Goal: Task Accomplishment & Management: Complete application form

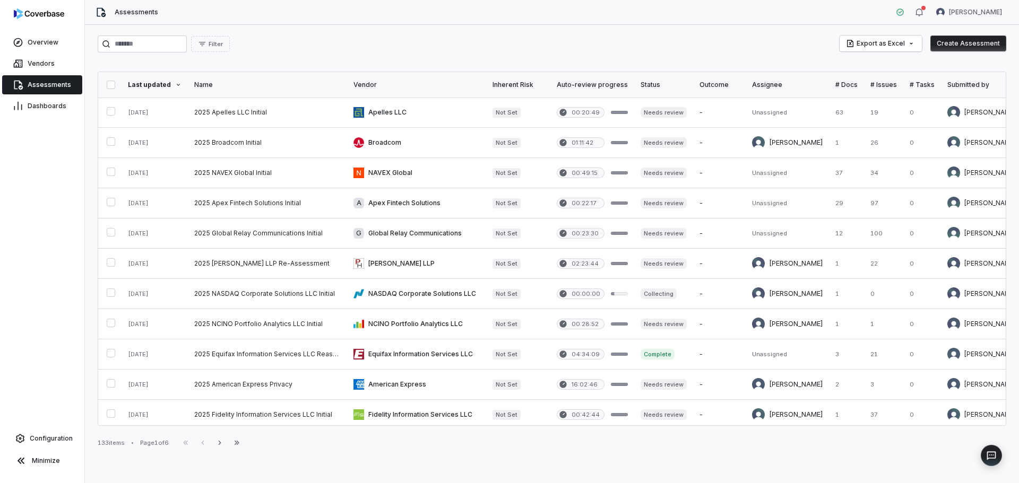
click at [963, 43] on button "Create Assessment" at bounding box center [968, 44] width 76 height 16
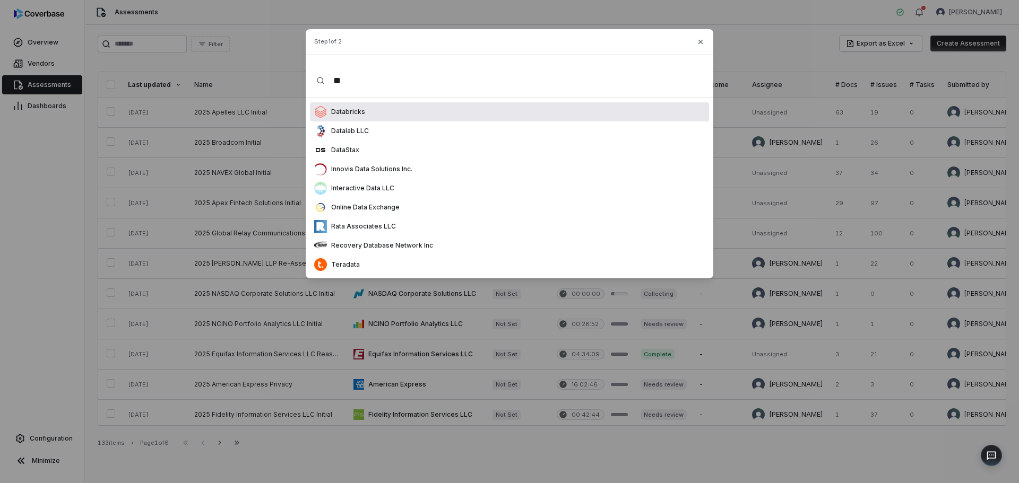
type input "*"
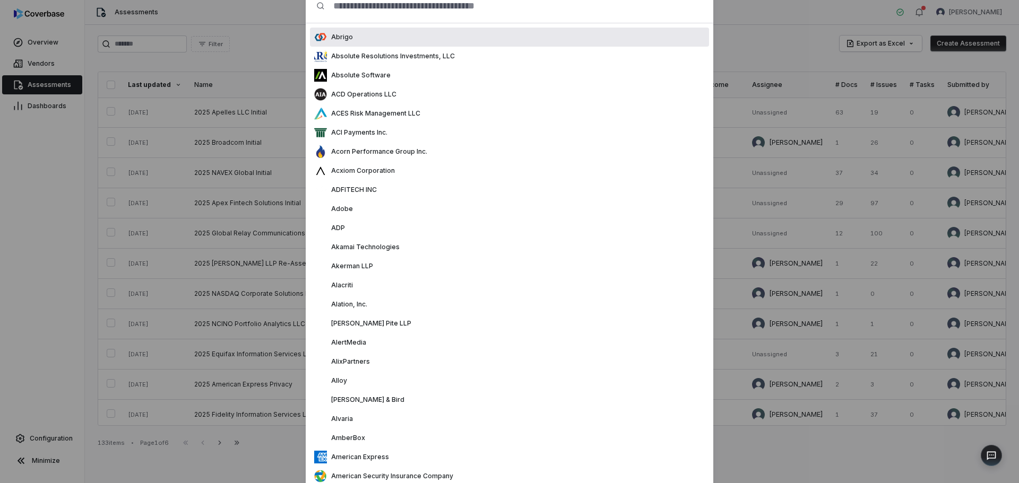
type input "*"
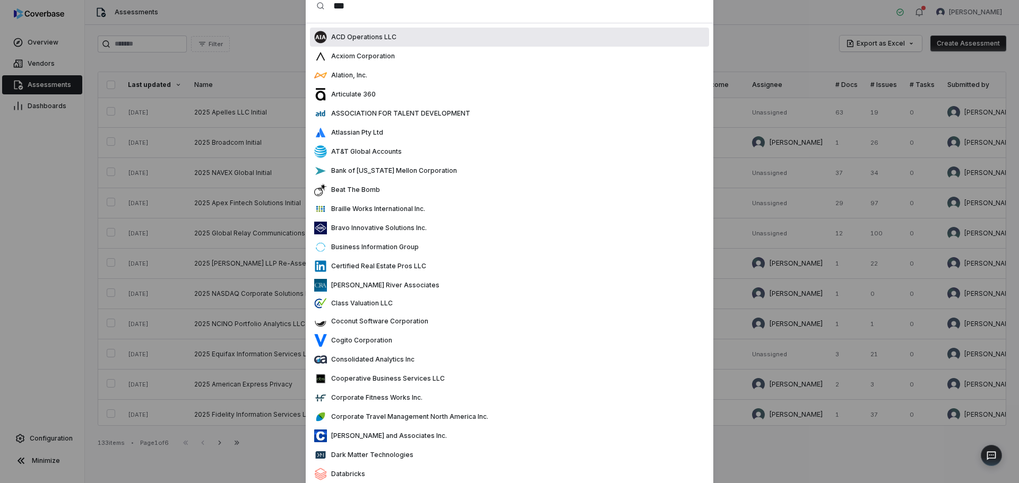
scroll to position [0, 0]
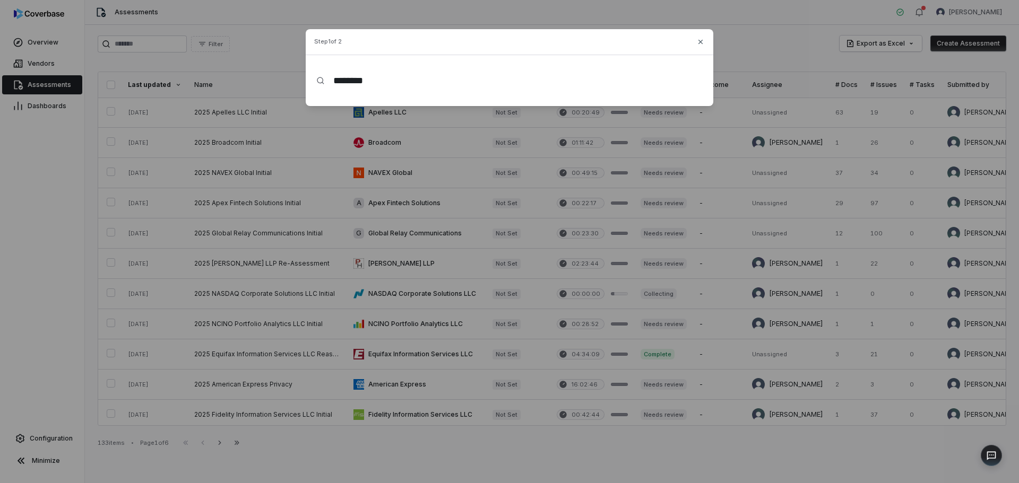
click at [458, 86] on input "********" at bounding box center [514, 81] width 378 height 34
type input "********"
click at [700, 42] on icon "button" at bounding box center [700, 42] width 8 height 8
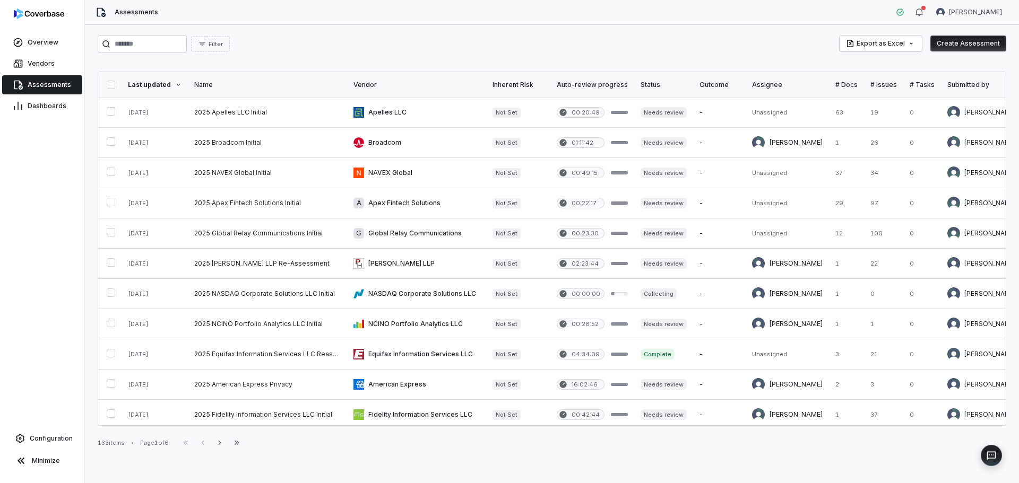
click at [964, 46] on button "Create Assessment" at bounding box center [968, 44] width 76 height 16
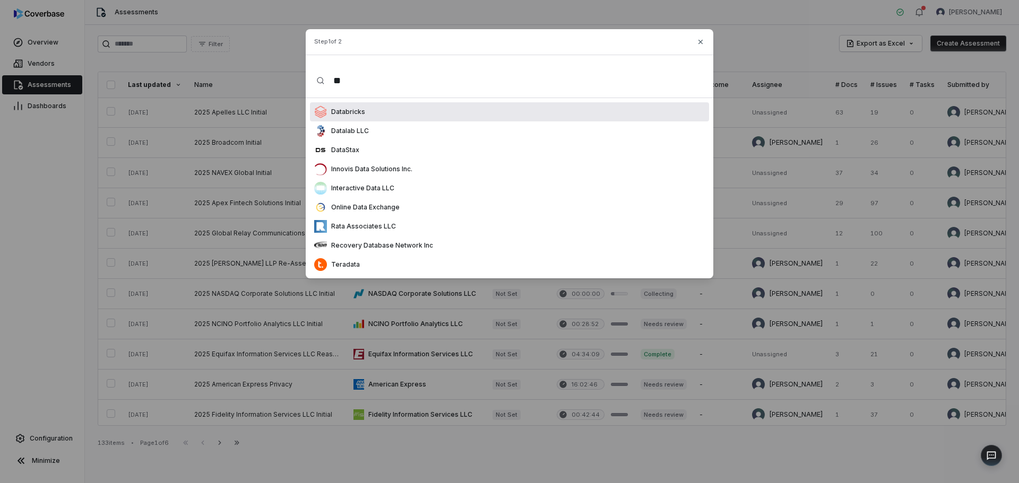
scroll to position [75, 0]
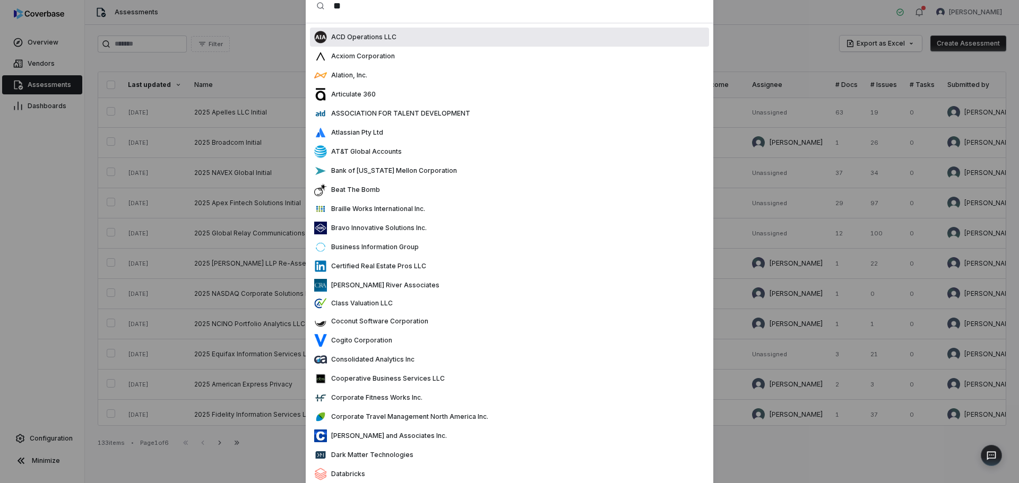
type input "*"
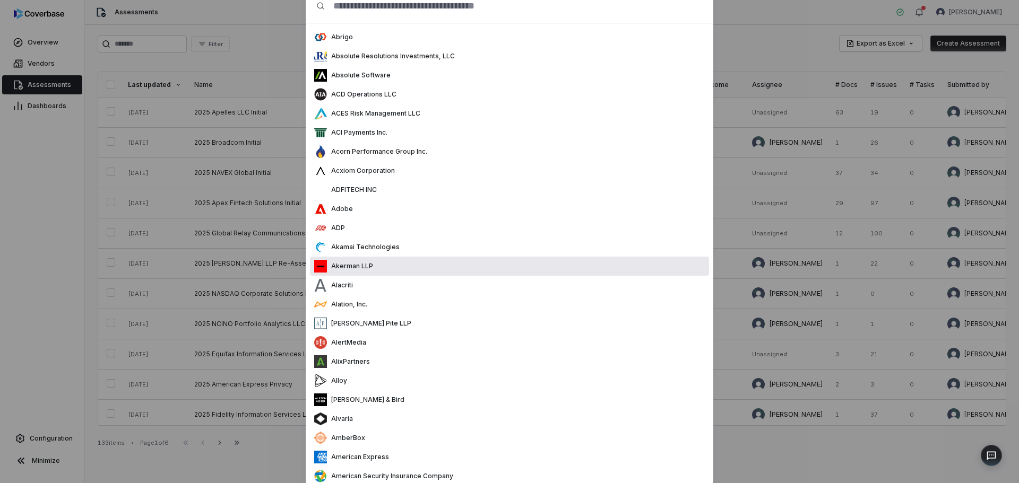
scroll to position [0, 0]
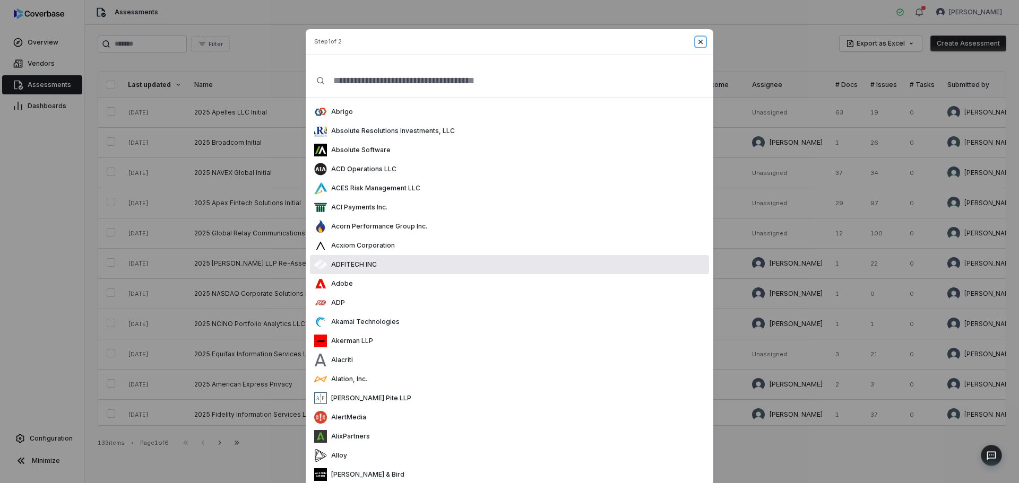
click at [698, 42] on icon "button" at bounding box center [700, 41] width 4 height 4
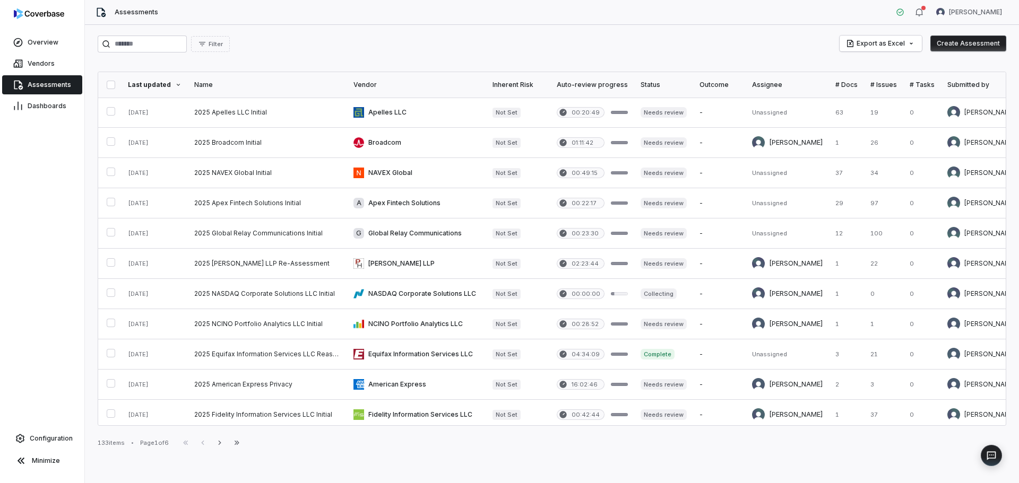
click at [960, 40] on button "Create Assessment" at bounding box center [968, 44] width 76 height 16
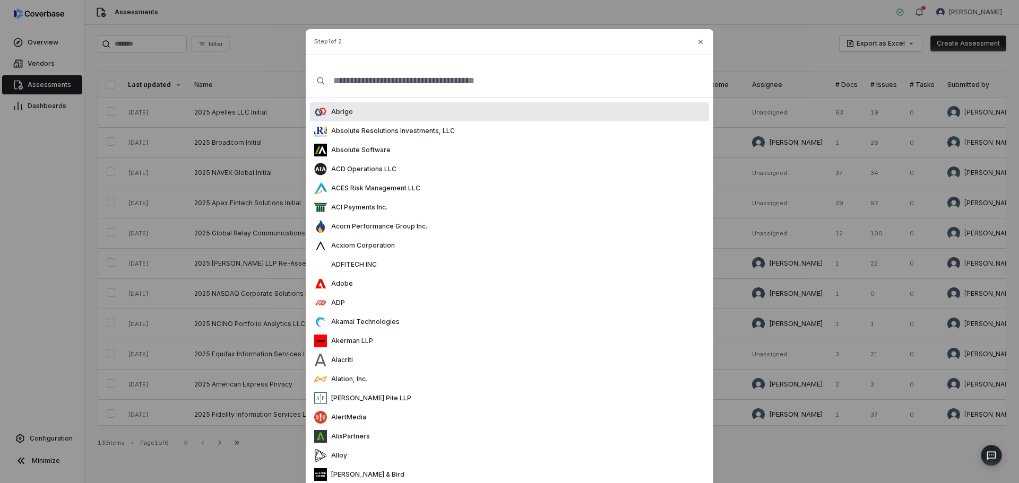
click at [384, 85] on input "text" at bounding box center [514, 81] width 378 height 34
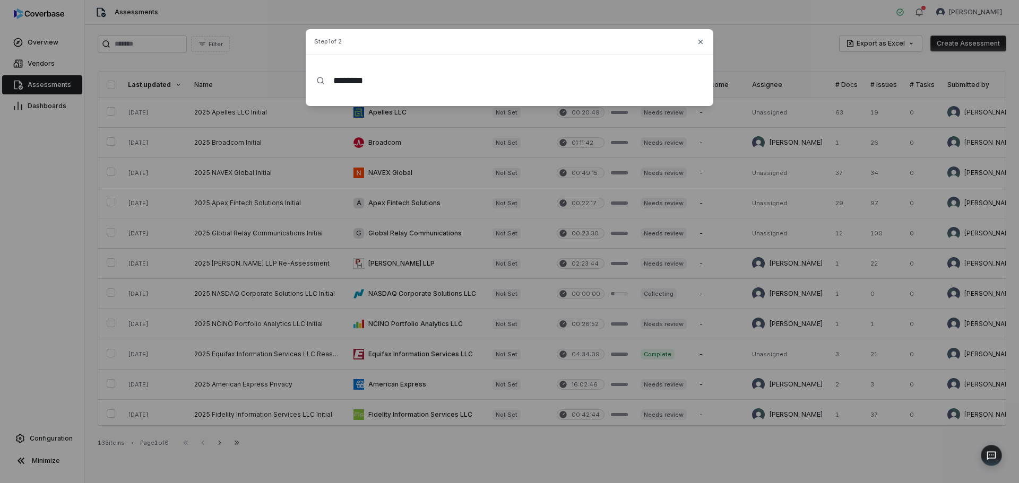
type input "********"
click at [703, 39] on div "Step 1 of 2 ******** Close" at bounding box center [510, 67] width 408 height 77
click at [701, 40] on icon "button" at bounding box center [700, 42] width 8 height 8
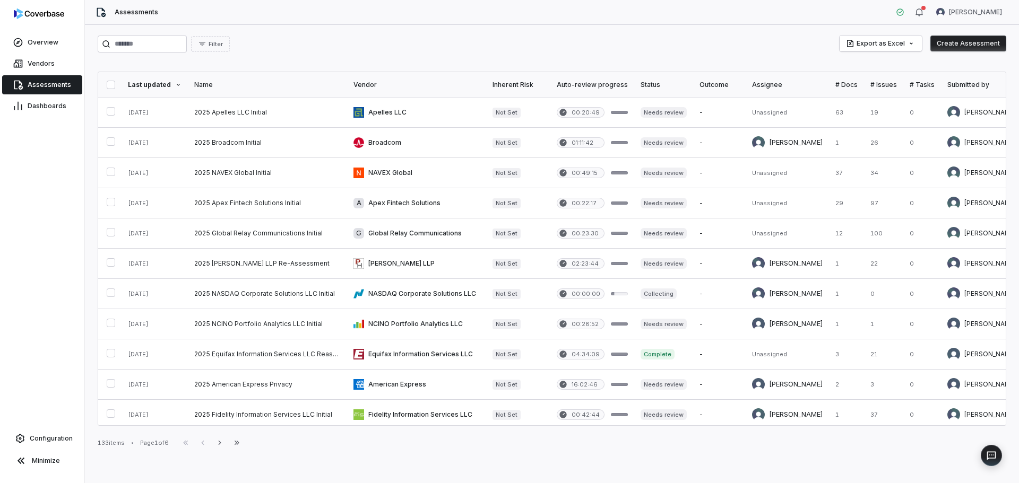
click at [964, 47] on button "Create Assessment" at bounding box center [968, 44] width 76 height 16
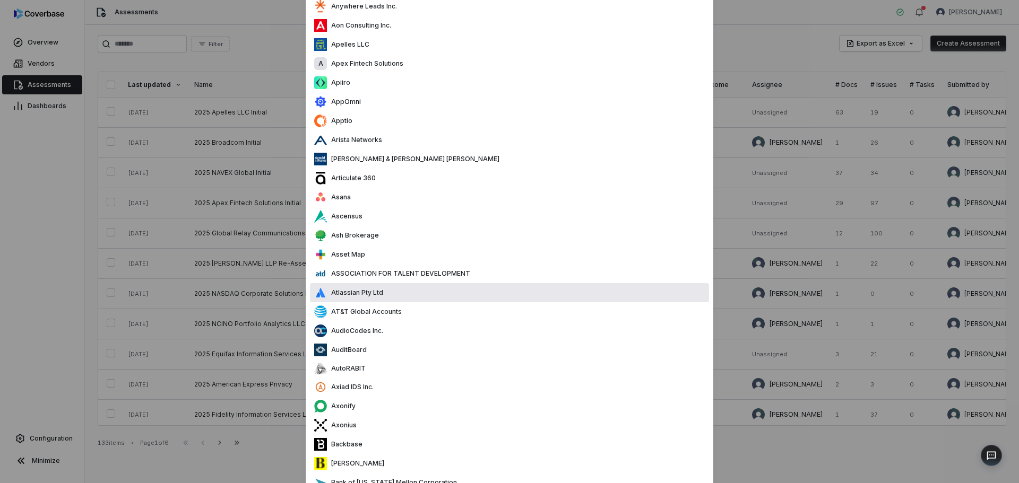
scroll to position [637, 0]
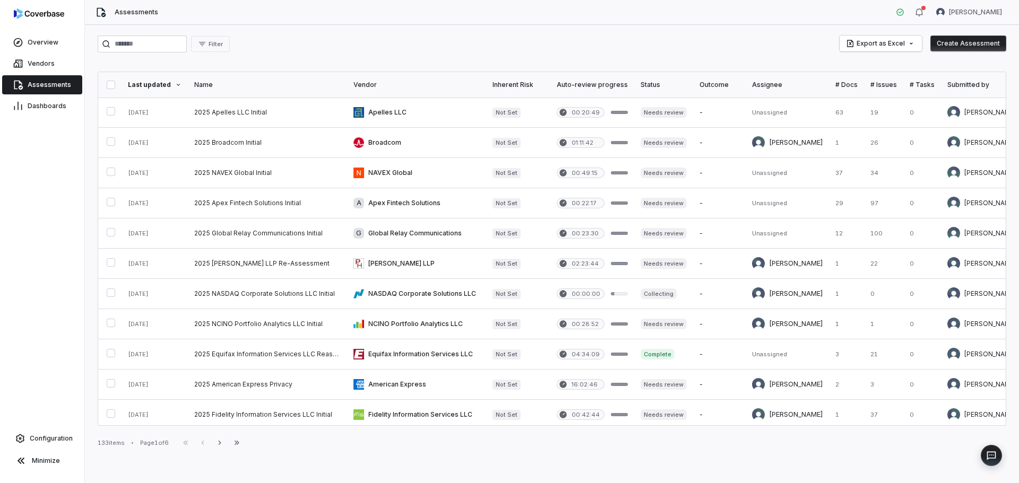
click at [953, 45] on button "Create Assessment" at bounding box center [968, 44] width 76 height 16
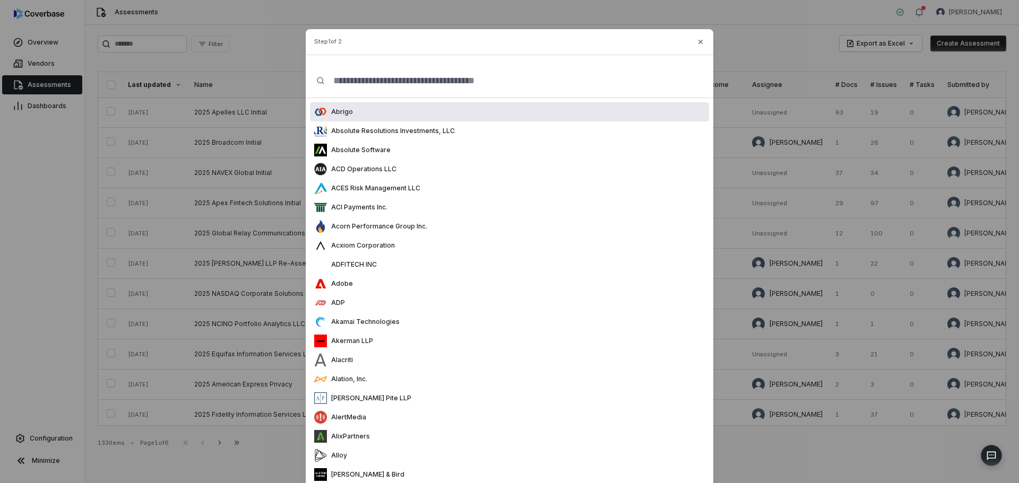
click at [439, 75] on input "text" at bounding box center [514, 81] width 378 height 34
